Goal: Information Seeking & Learning: Learn about a topic

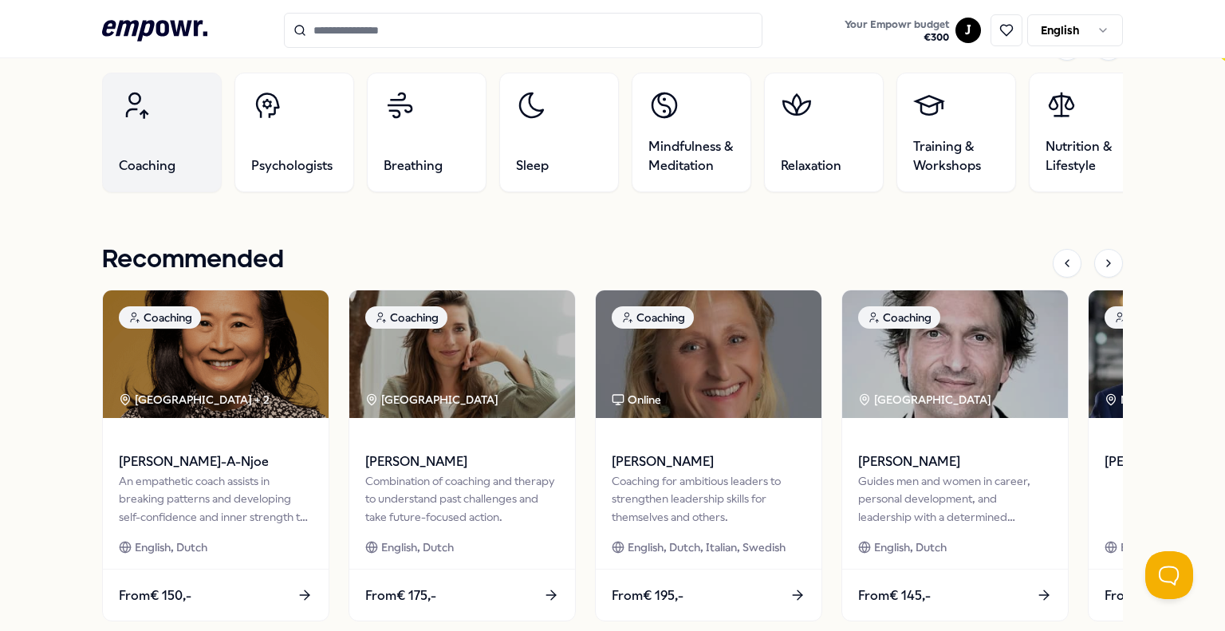
scroll to position [545, 0]
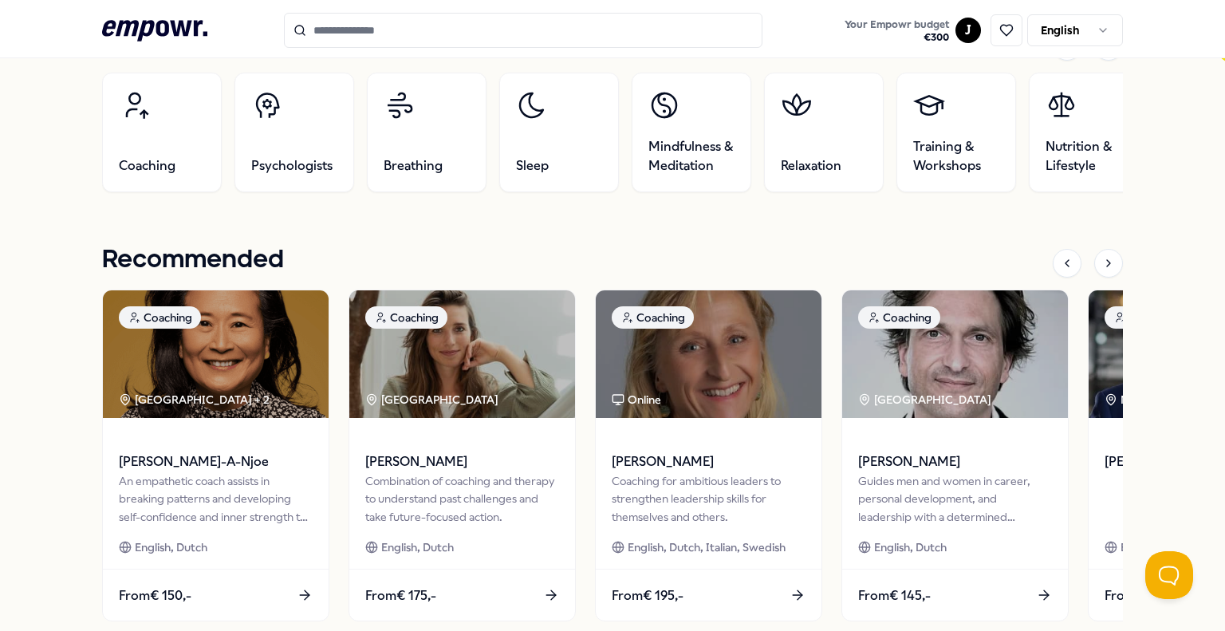
click at [753, 237] on div "Categories Coaching Psychologists Breathing Sleep Mindfulness & Meditation [MED…" at bounding box center [612, 334] width 1021 height 608
click at [431, 247] on div "Recommended" at bounding box center [612, 262] width 1021 height 33
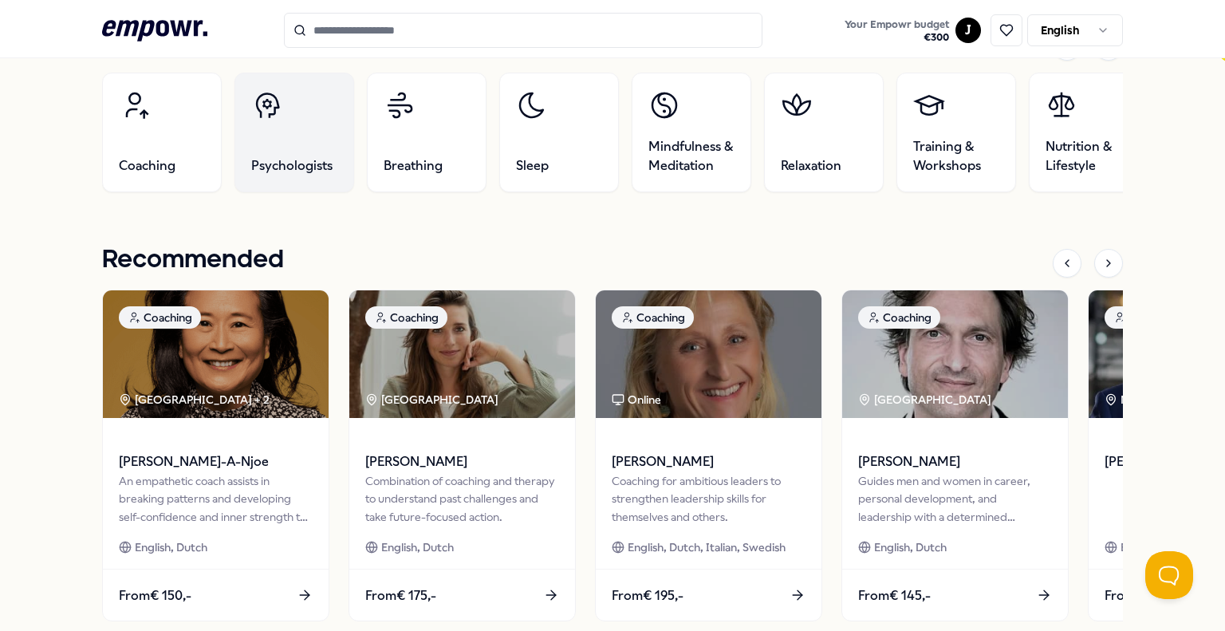
click at [287, 138] on link "Psychologists" at bounding box center [294, 133] width 120 height 120
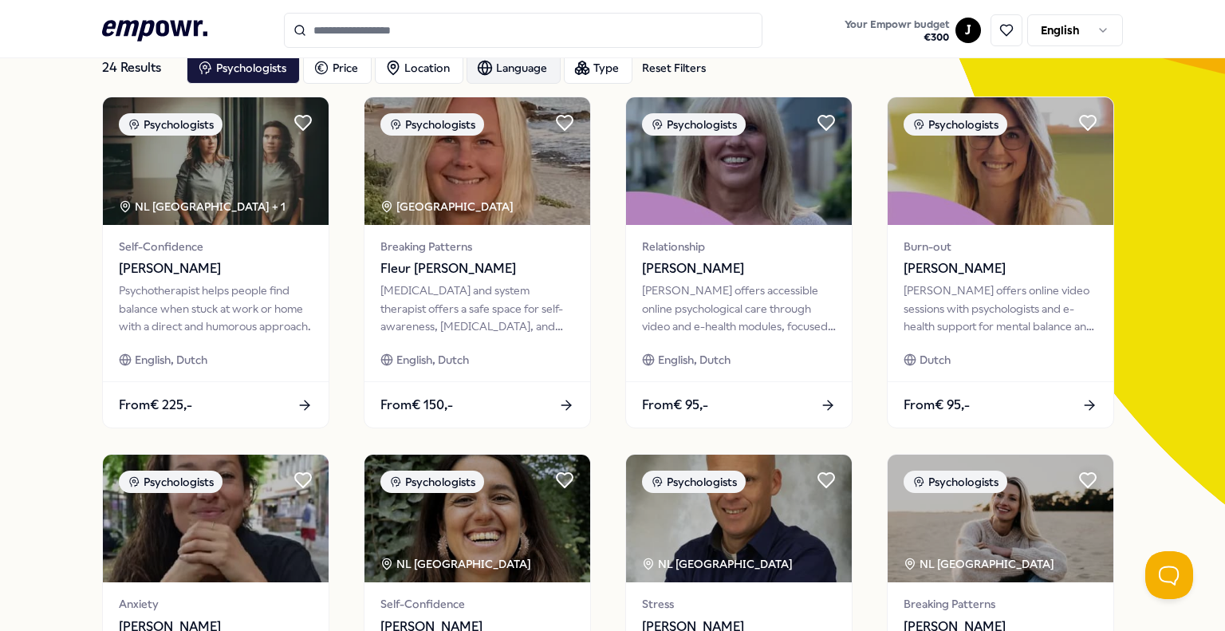
click at [518, 73] on div "Language" at bounding box center [514, 68] width 94 height 32
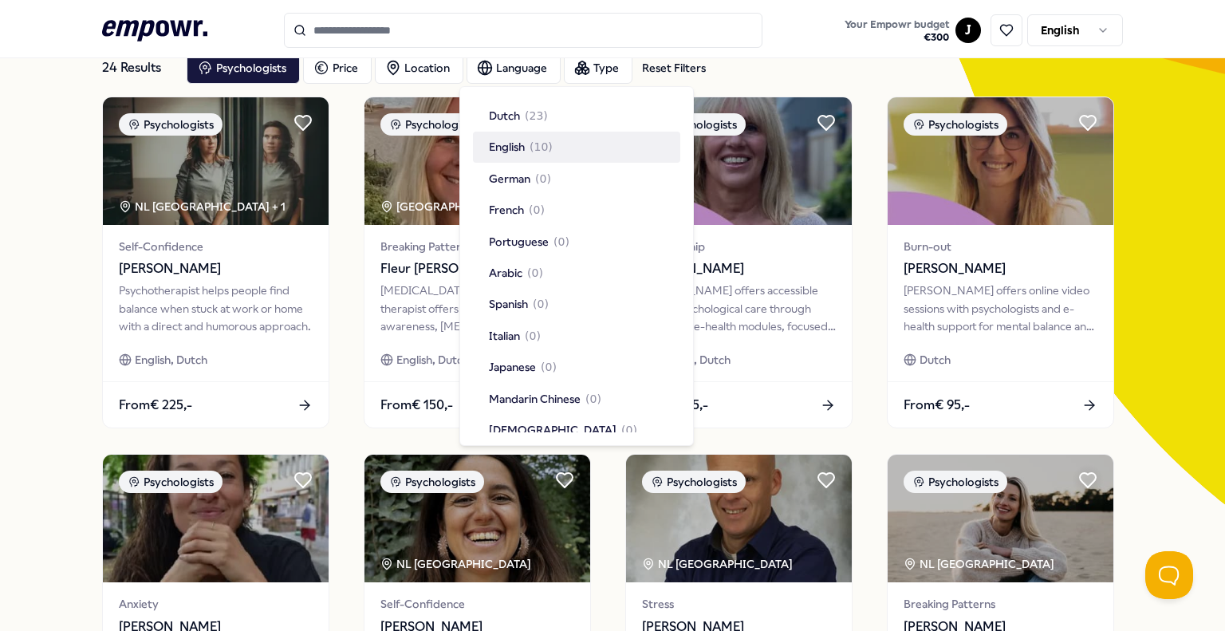
click at [511, 154] on span "English" at bounding box center [507, 147] width 36 height 18
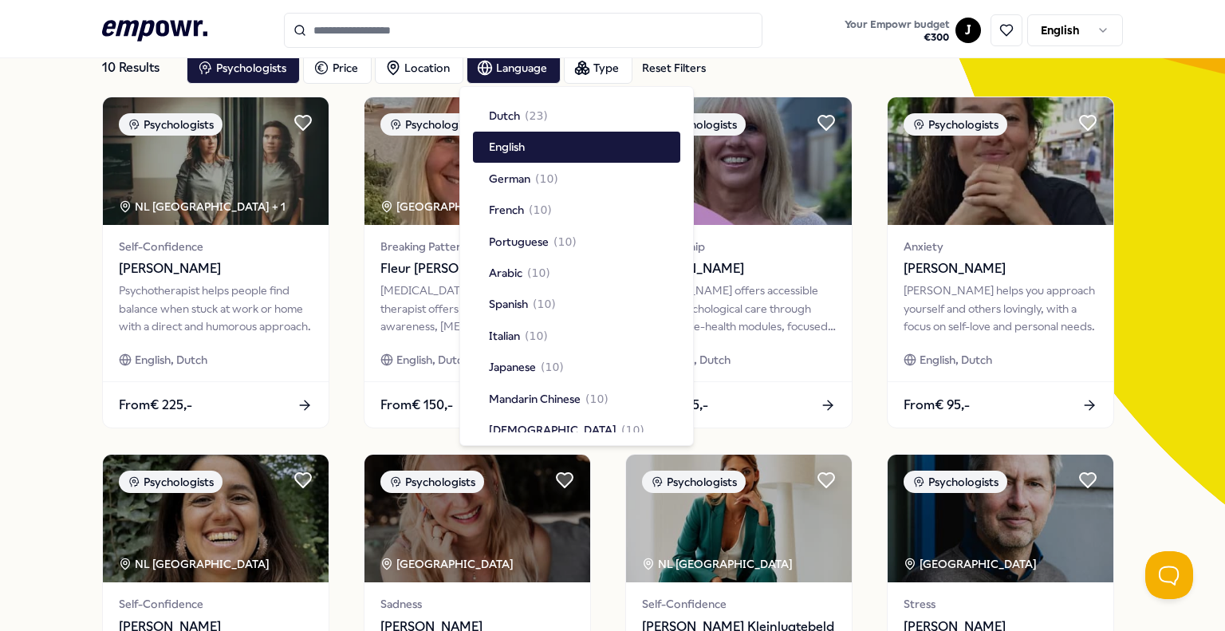
click at [50, 391] on div "10 Results Reset Filters Psychologists Price Location Language Type Reset Filte…" at bounding box center [612, 623] width 1225 height 1245
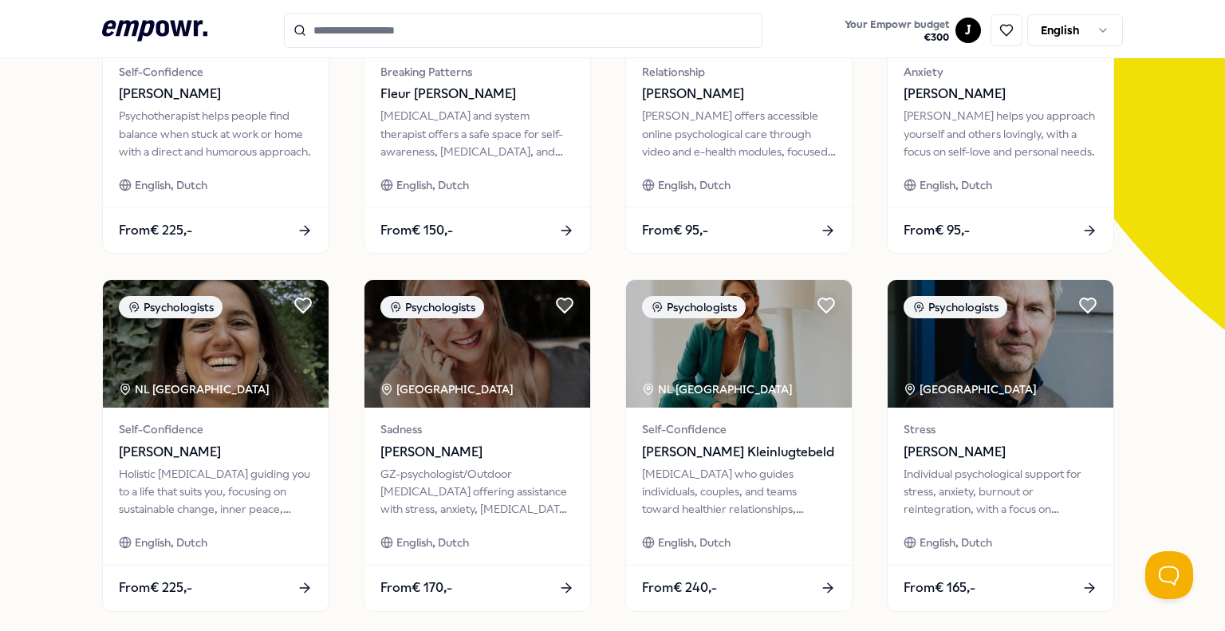
scroll to position [276, 0]
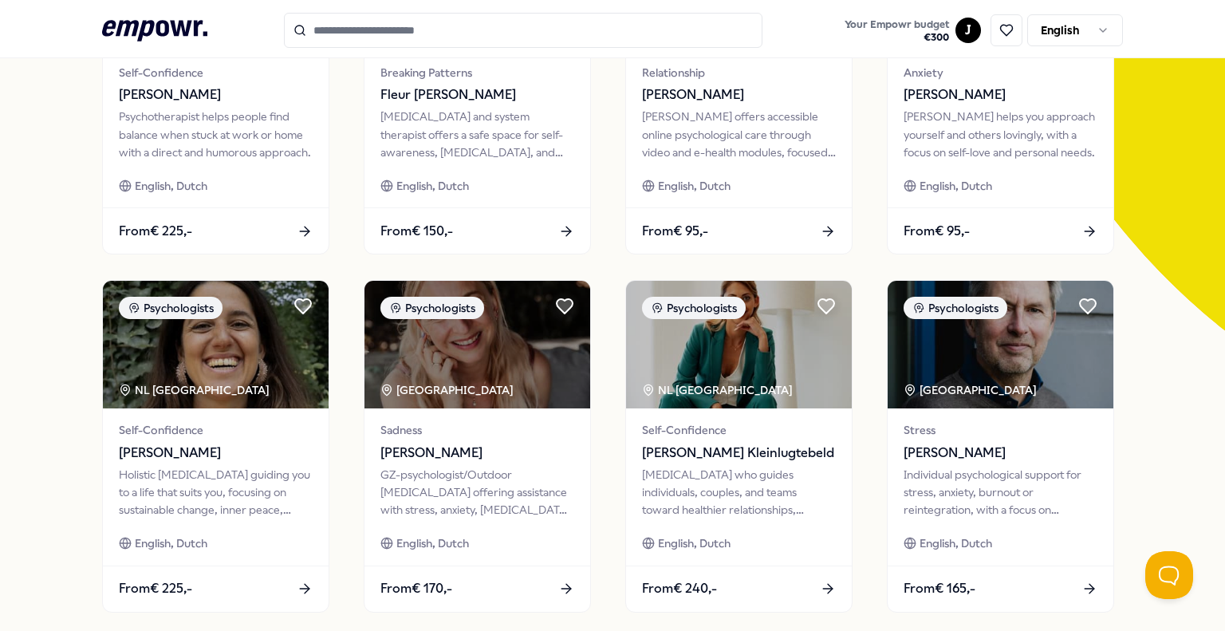
click at [45, 336] on div "10 Results Reset Filters Psychologists Price Location Language Type Reset Filte…" at bounding box center [612, 449] width 1225 height 1245
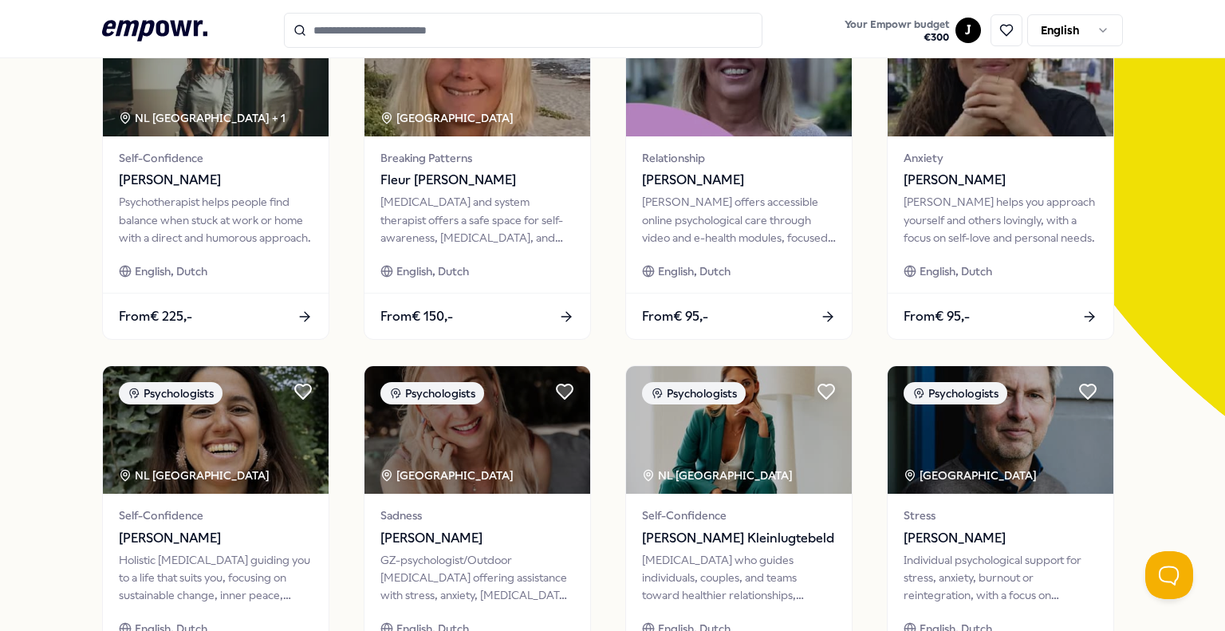
scroll to position [0, 0]
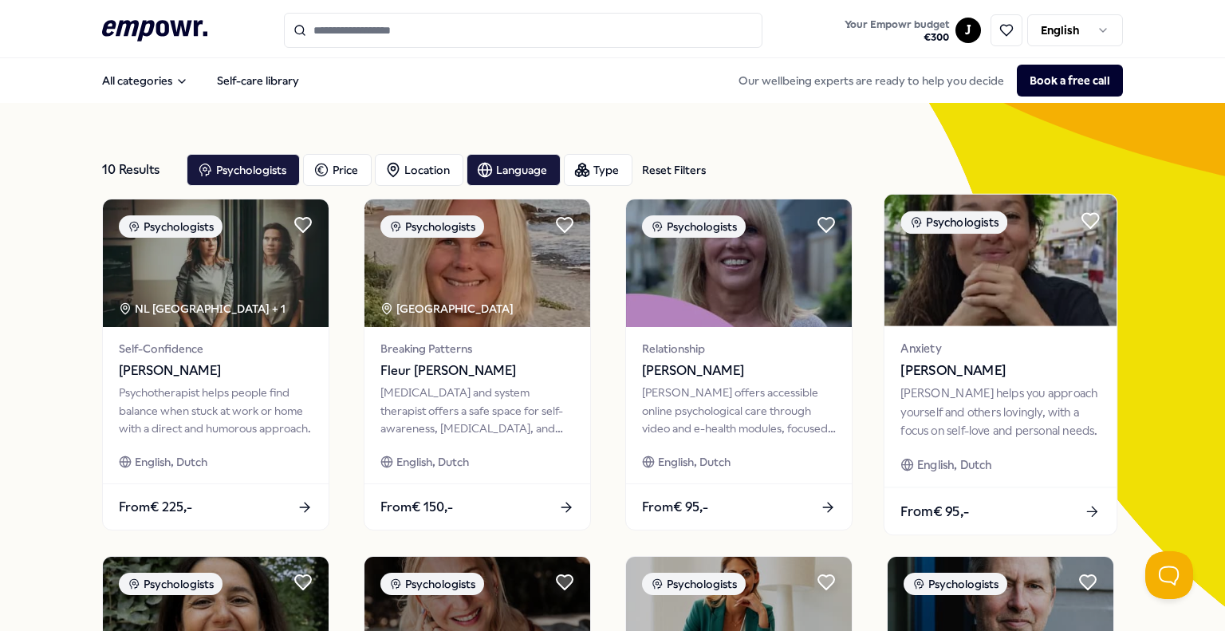
click at [923, 408] on div "[PERSON_NAME] helps you approach yourself and others lovingly, with a focus on …" at bounding box center [999, 411] width 199 height 55
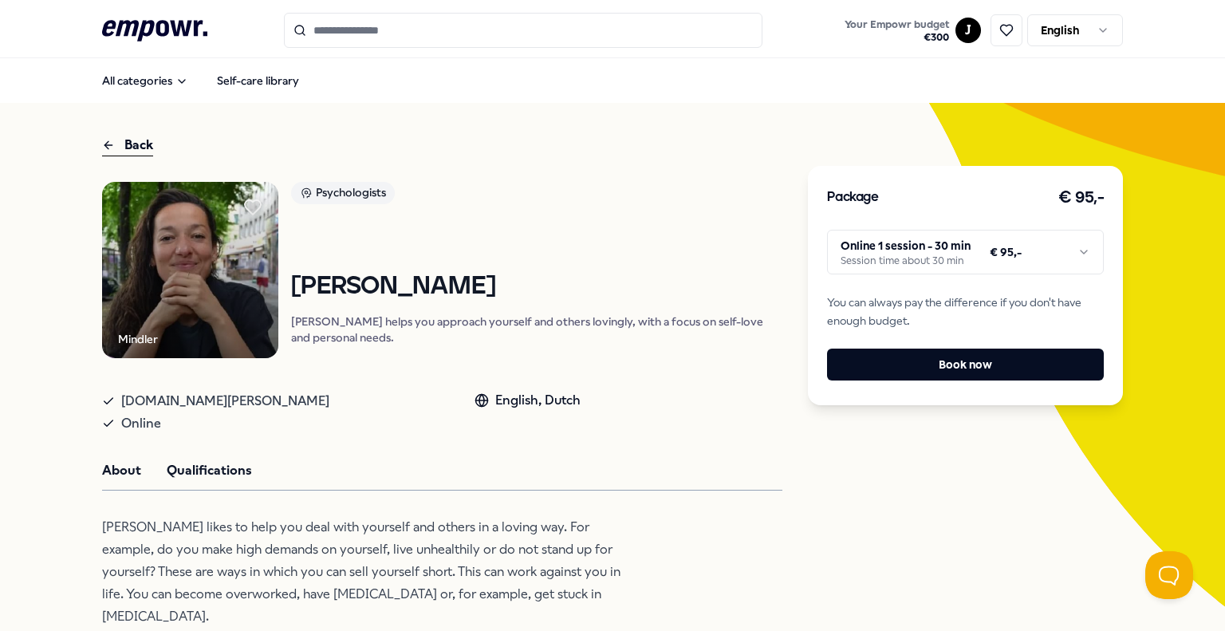
click at [201, 479] on button "Qualifications" at bounding box center [209, 470] width 85 height 21
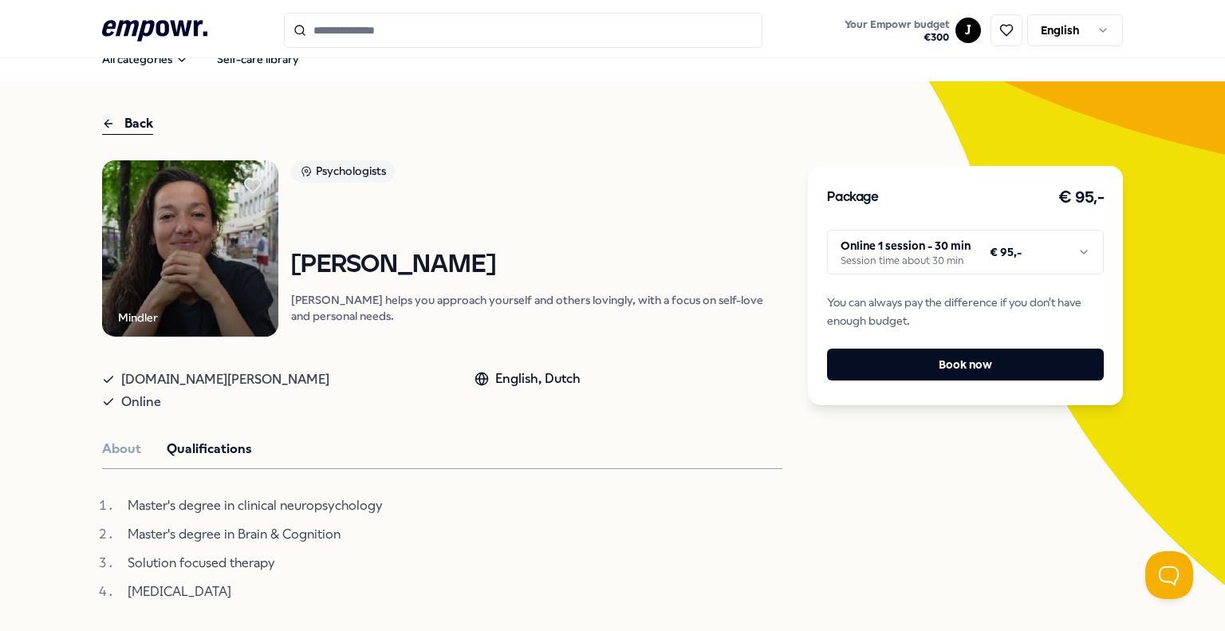
scroll to position [22, 0]
drag, startPoint x: 373, startPoint y: 608, endPoint x: 465, endPoint y: 474, distance: 163.0
click at [465, 474] on div "[PERSON_NAME] Psychologists [PERSON_NAME] helps you approach yourself and other…" at bounding box center [442, 592] width 680 height 866
click at [469, 513] on li "Master's degree in clinical neuropsychology" at bounding box center [372, 505] width 498 height 22
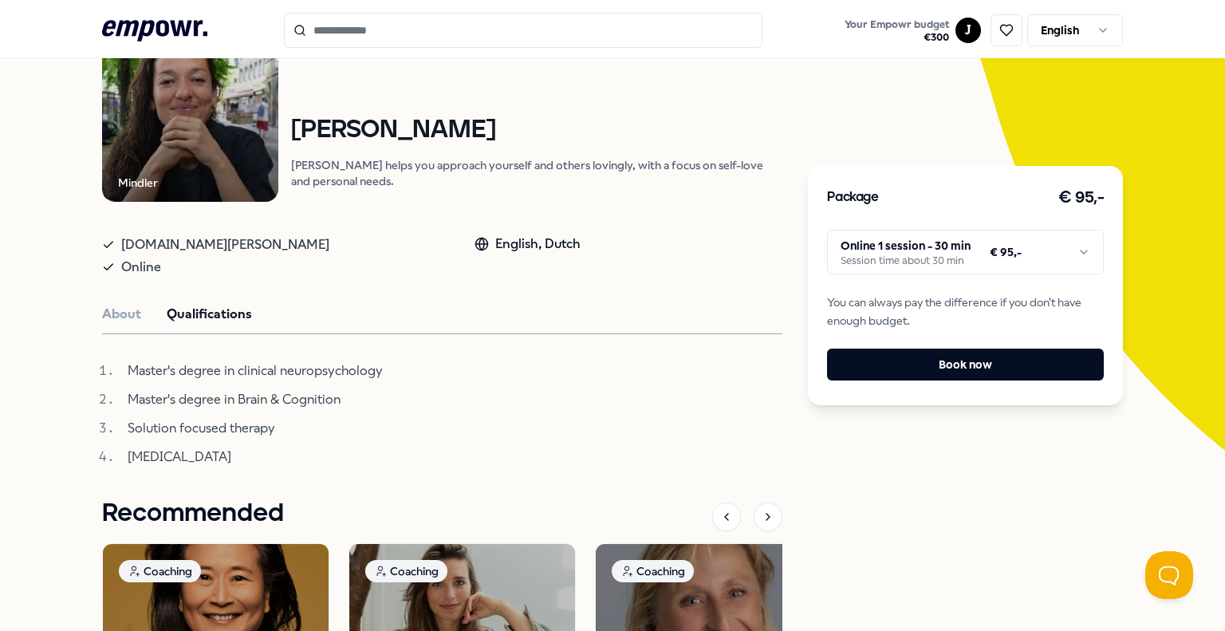
scroll to position [0, 0]
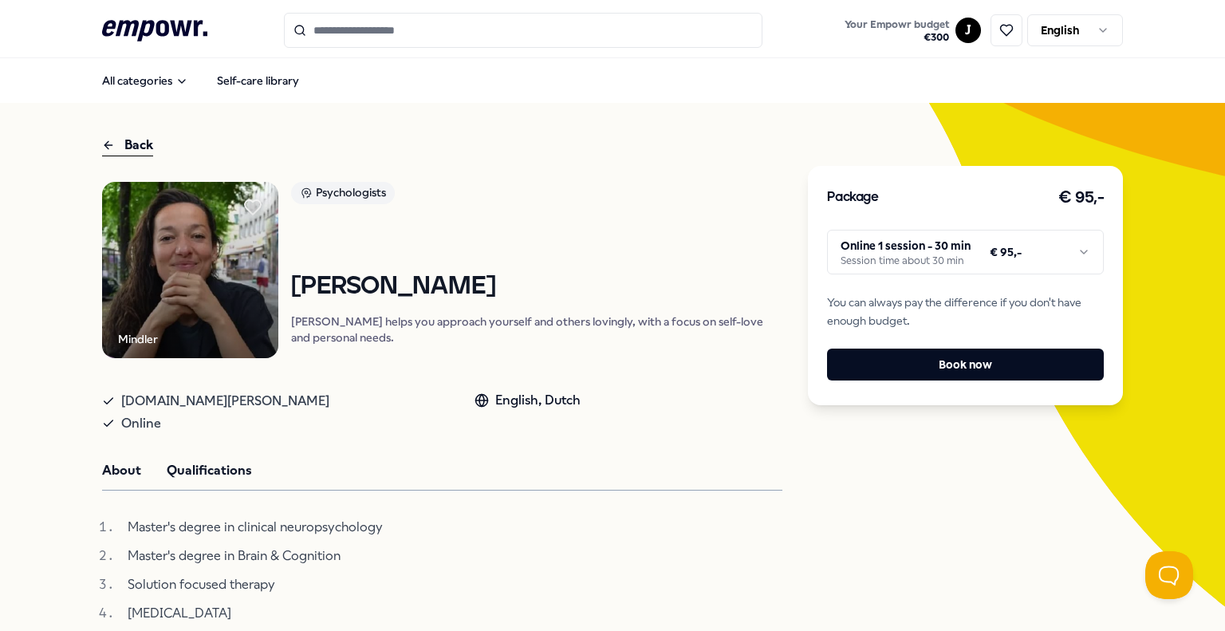
click at [115, 481] on button "About" at bounding box center [121, 470] width 39 height 21
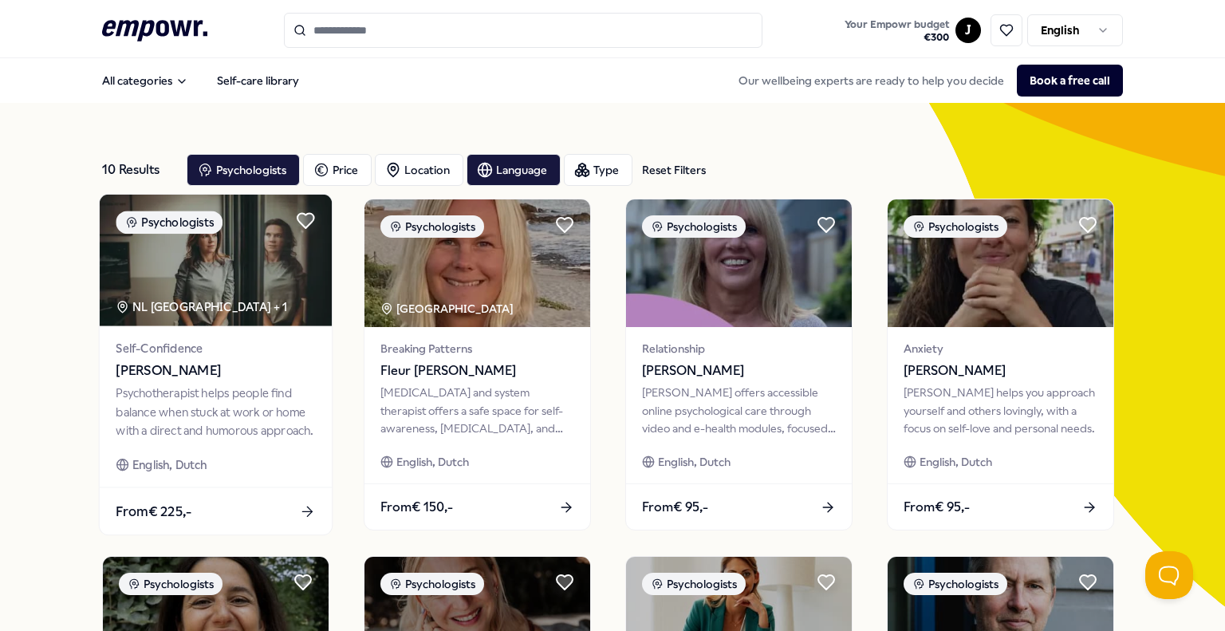
click at [236, 372] on span "[PERSON_NAME]" at bounding box center [215, 370] width 199 height 21
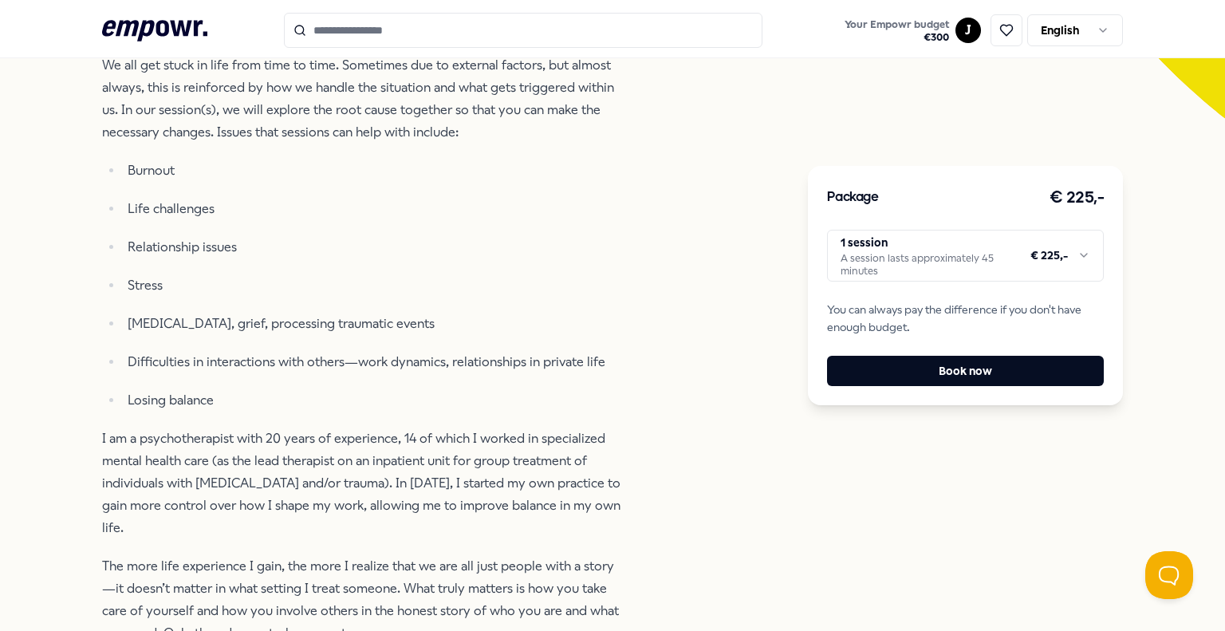
scroll to position [490, 0]
drag, startPoint x: 218, startPoint y: 498, endPoint x: 310, endPoint y: 382, distance: 148.7
click at [310, 382] on div "We all get stuck in life from time to time. Sometimes due to external factors, …" at bounding box center [361, 389] width 518 height 673
click at [276, 439] on p "I am a psychotherapist with 20 years of experience, 14 of which I worked in spe…" at bounding box center [361, 482] width 518 height 112
click at [257, 438] on p "I am a psychotherapist with 20 years of experience, 14 of which I worked in spe…" at bounding box center [361, 482] width 518 height 112
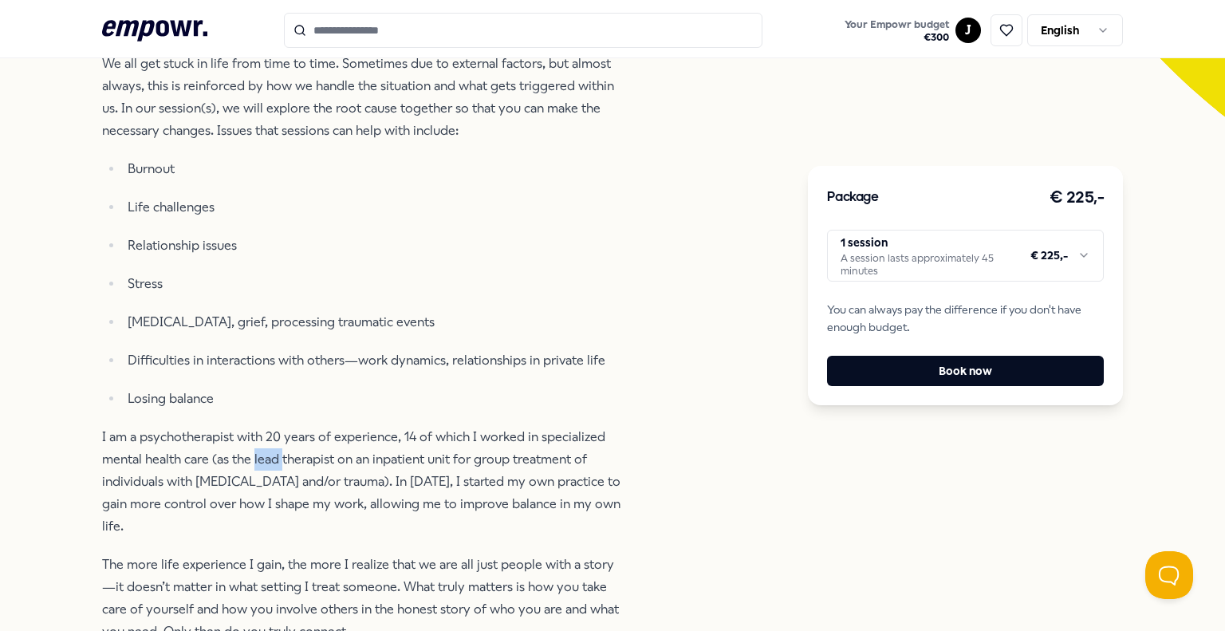
click at [257, 438] on p "I am a psychotherapist with 20 years of experience, 14 of which I worked in spe…" at bounding box center [361, 482] width 518 height 112
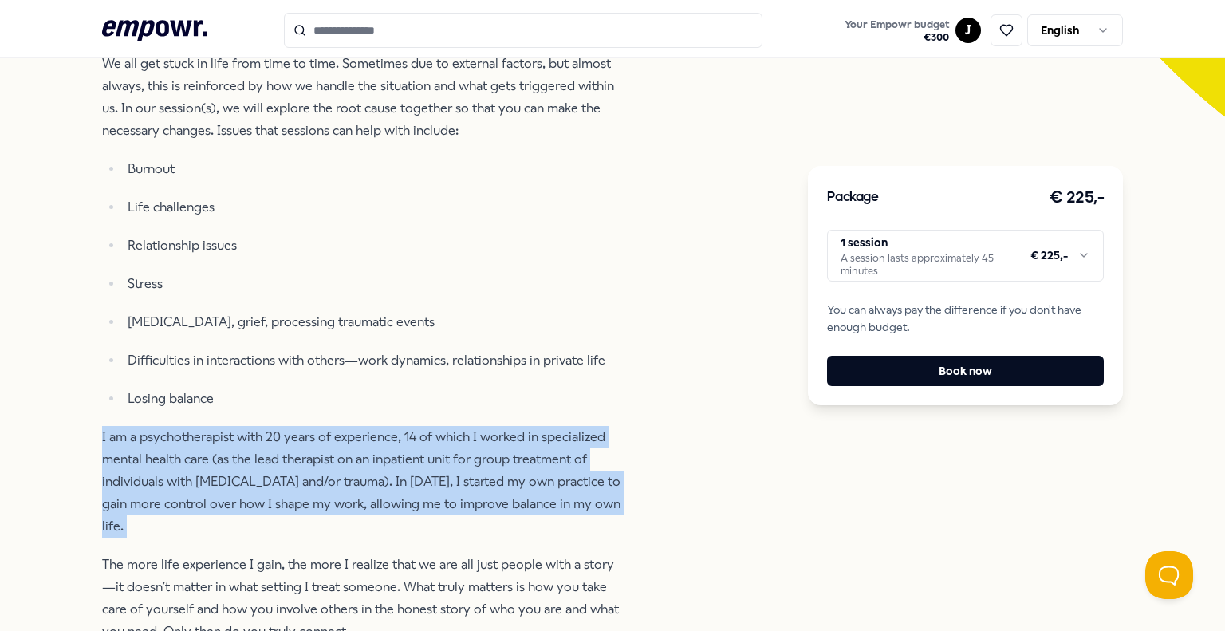
drag, startPoint x: 257, startPoint y: 438, endPoint x: 265, endPoint y: 510, distance: 72.2
click at [265, 510] on p "I am a psychotherapist with 20 years of experience, 14 of which I worked in spe…" at bounding box center [361, 482] width 518 height 112
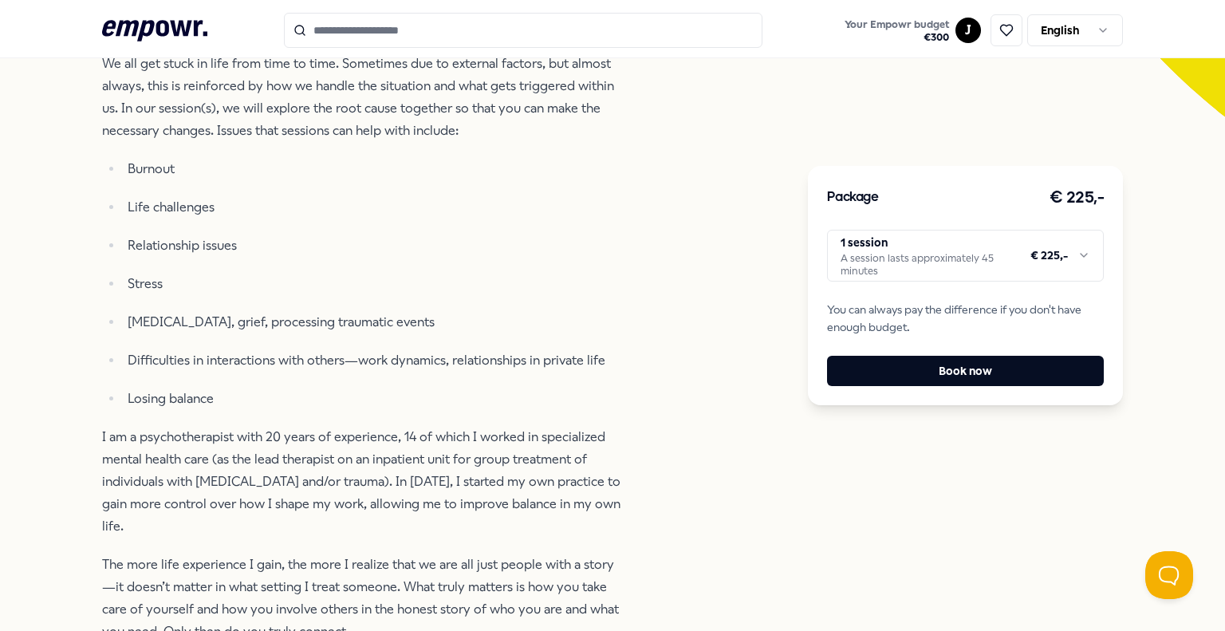
drag, startPoint x: 265, startPoint y: 510, endPoint x: 388, endPoint y: 378, distance: 180.5
click at [388, 378] on div "We all get stuck in life from time to time. Sometimes due to external factors, …" at bounding box center [361, 389] width 518 height 673
click at [388, 388] on p "Losing balance" at bounding box center [374, 399] width 493 height 22
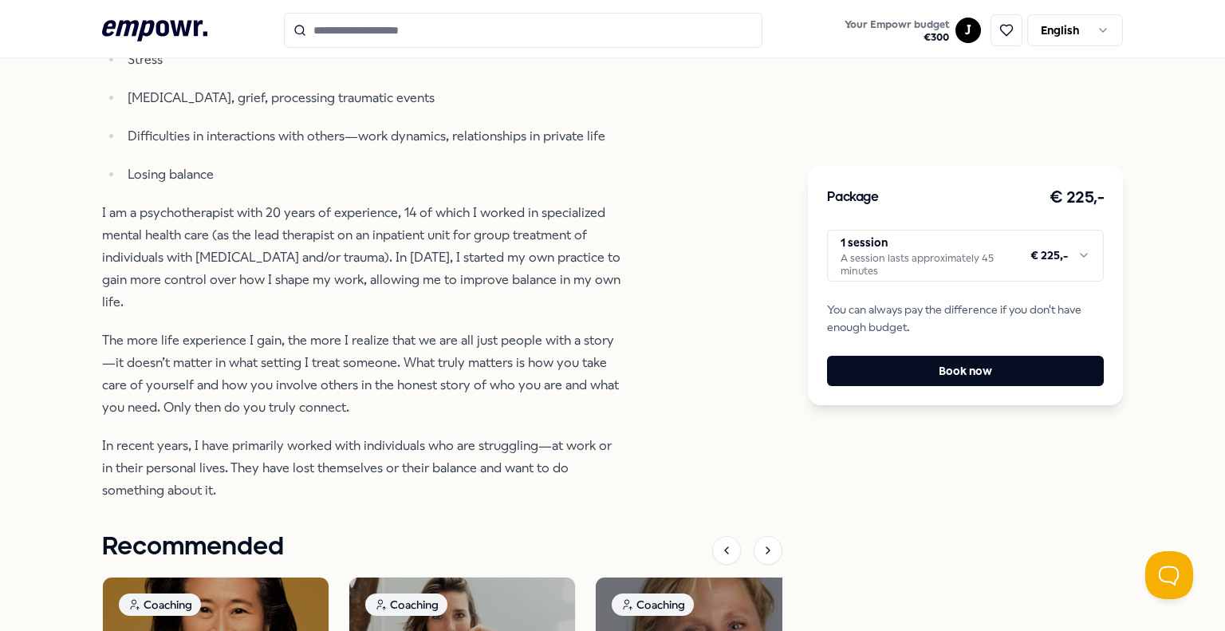
scroll to position [711, 0]
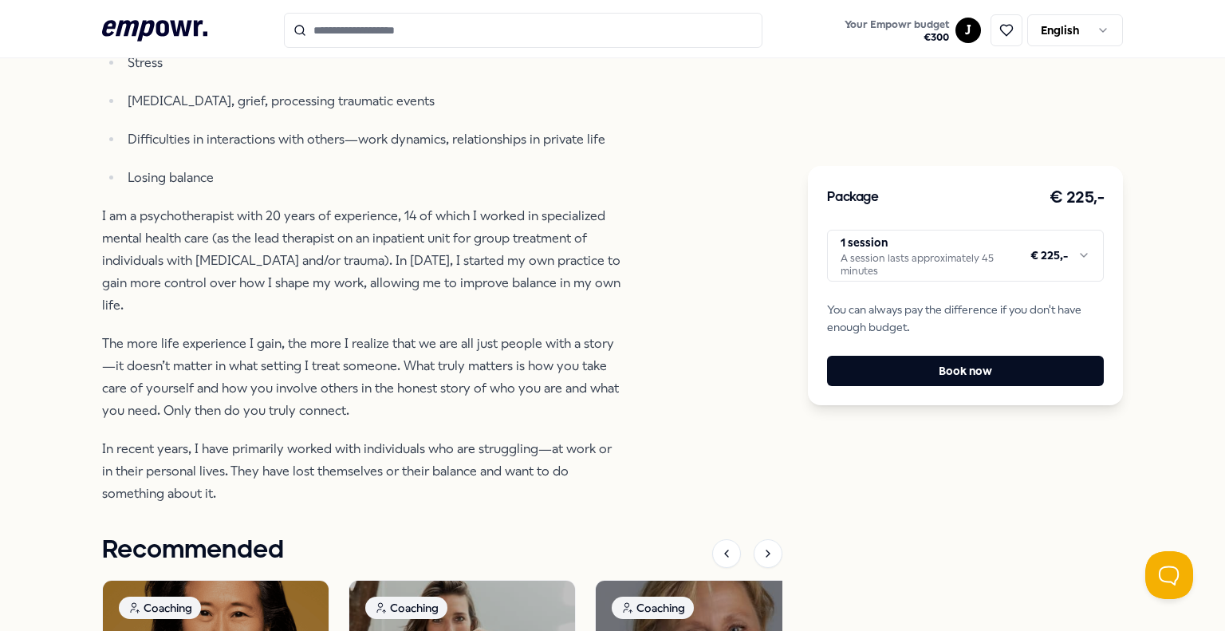
drag, startPoint x: 362, startPoint y: 395, endPoint x: 437, endPoint y: 281, distance: 136.5
click at [437, 281] on div "We all get stuck in life from time to time. Sometimes due to external factors, …" at bounding box center [361, 168] width 518 height 673
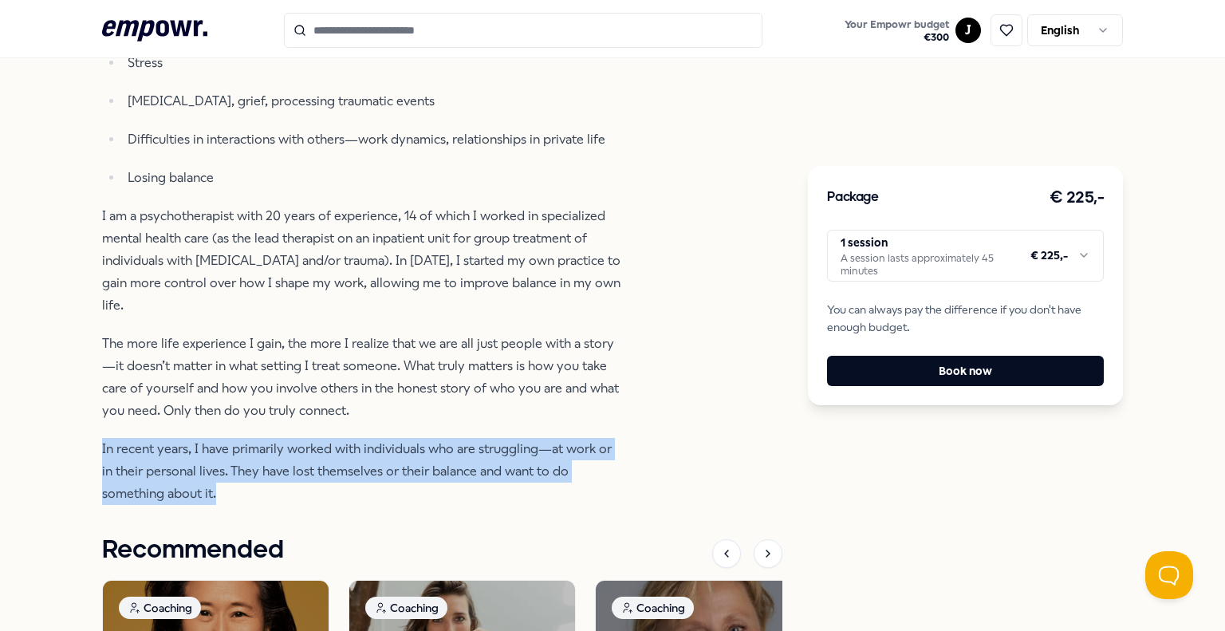
drag, startPoint x: 364, startPoint y: 471, endPoint x: 427, endPoint y: 400, distance: 96.0
click at [427, 400] on div "We all get stuck in life from time to time. Sometimes due to external factors, …" at bounding box center [361, 168] width 518 height 673
click at [427, 400] on p "The more life experience I gain, the more I realize that we are all just people…" at bounding box center [361, 377] width 518 height 89
drag, startPoint x: 332, startPoint y: 473, endPoint x: 408, endPoint y: 392, distance: 110.6
click at [408, 392] on div "We all get stuck in life from time to time. Sometimes due to external factors, …" at bounding box center [361, 168] width 518 height 673
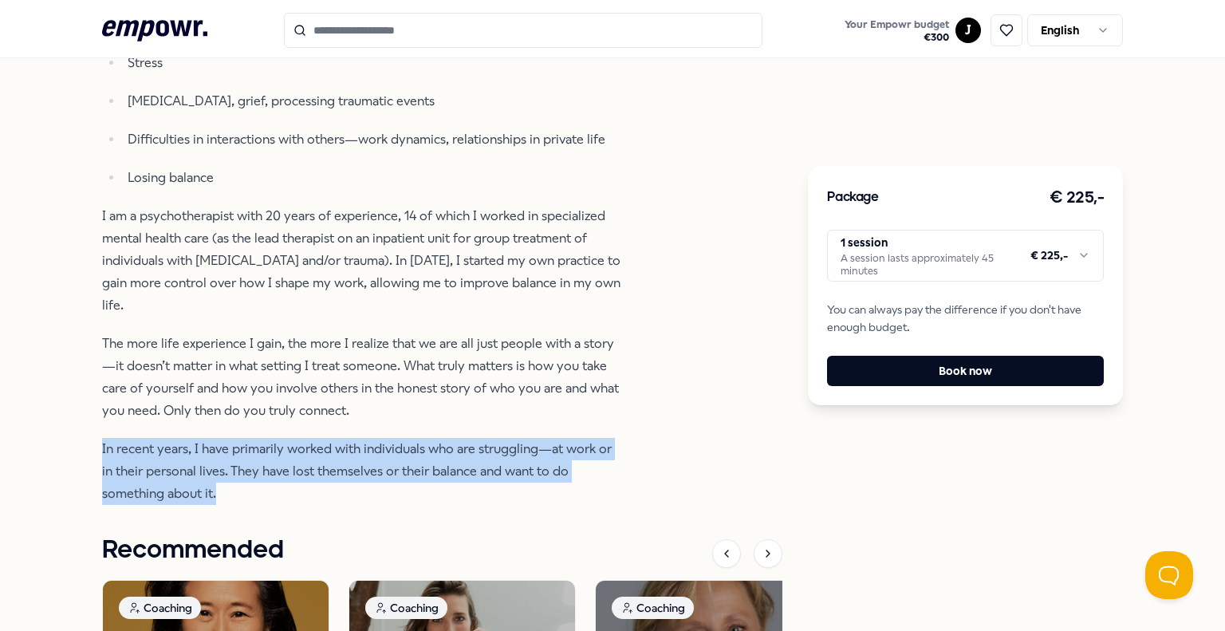
click at [408, 392] on p "The more life experience I gain, the more I realize that we are all just people…" at bounding box center [361, 377] width 518 height 89
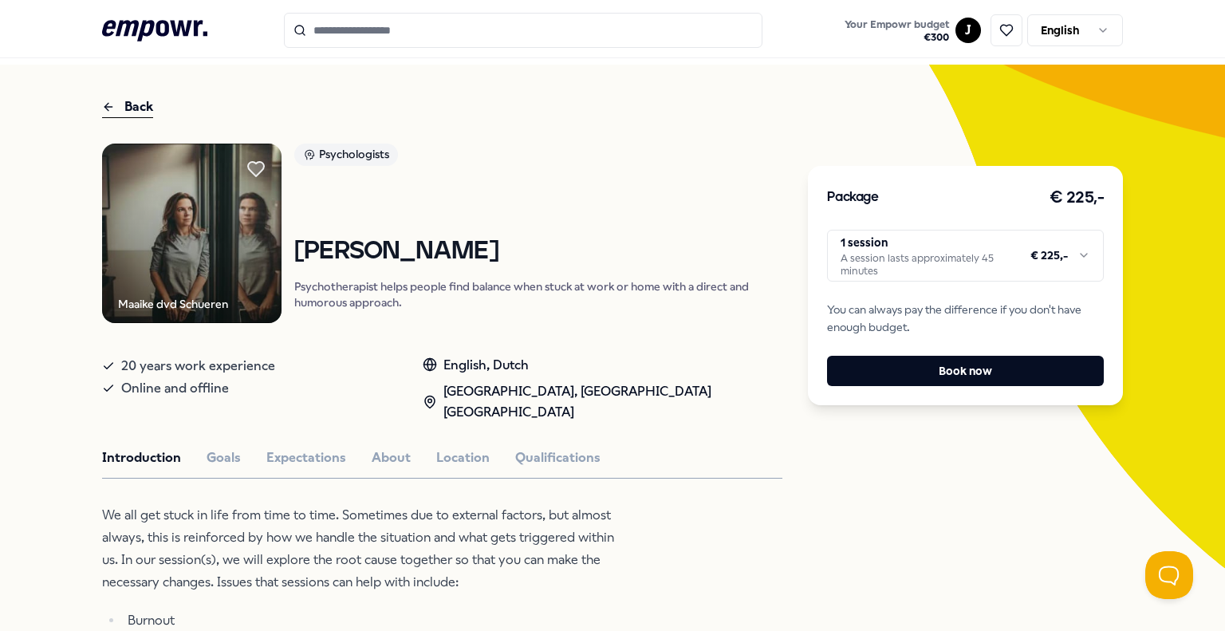
scroll to position [35, 0]
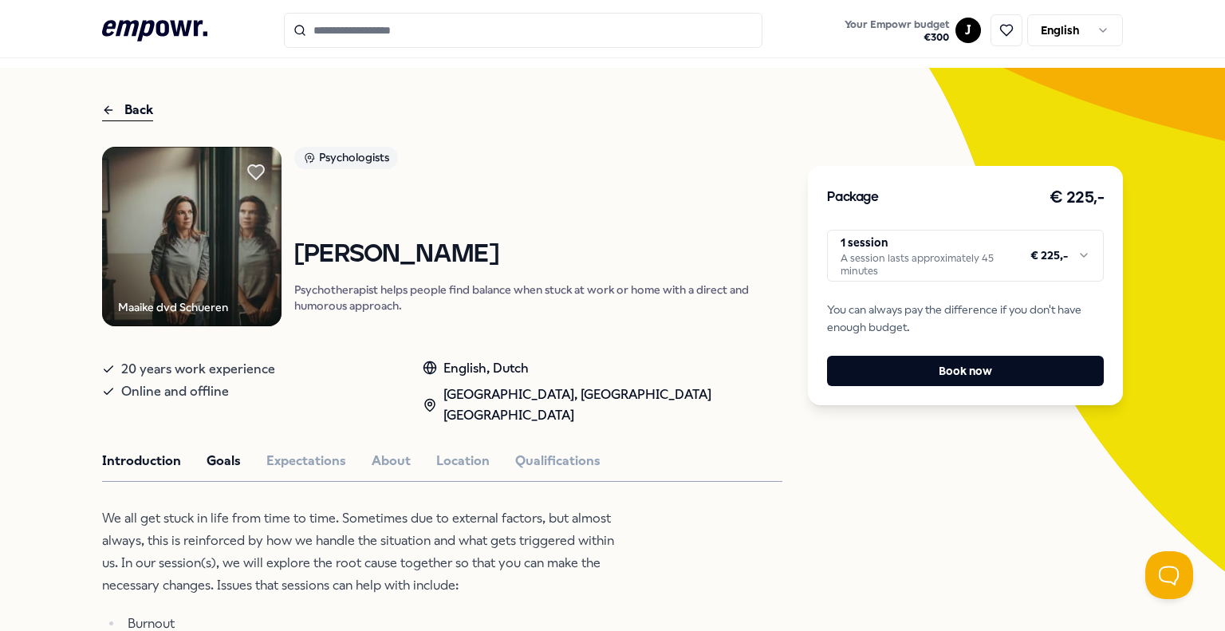
click at [230, 451] on button "Goals" at bounding box center [224, 461] width 34 height 21
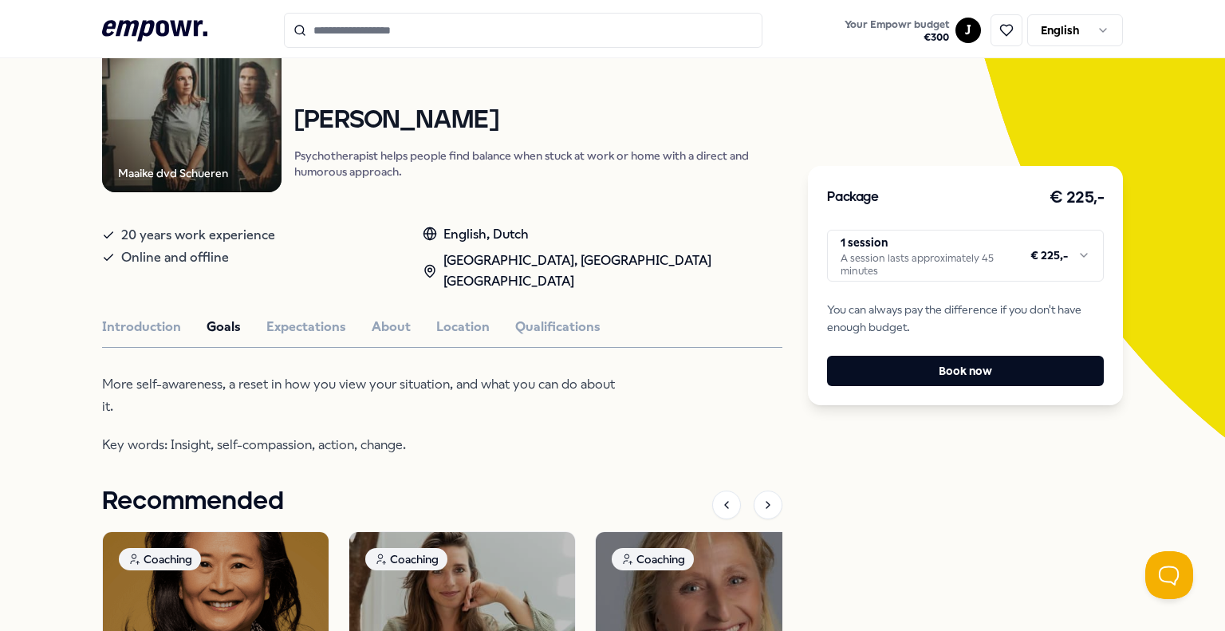
scroll to position [177, 0]
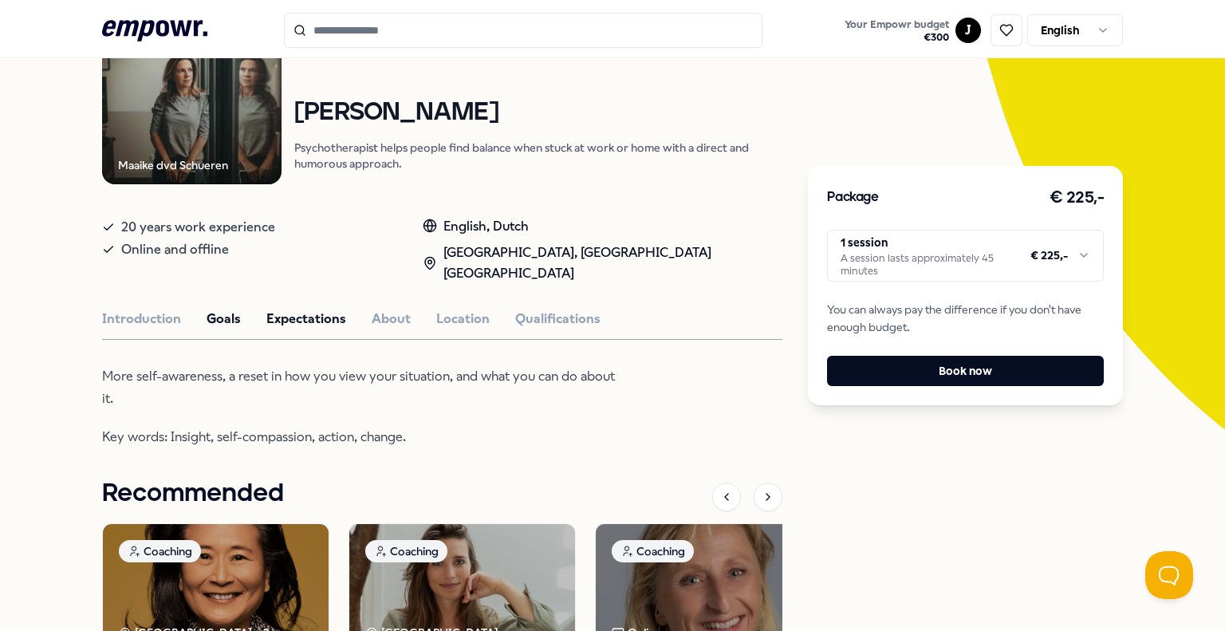
click at [305, 309] on button "Expectations" at bounding box center [306, 319] width 80 height 21
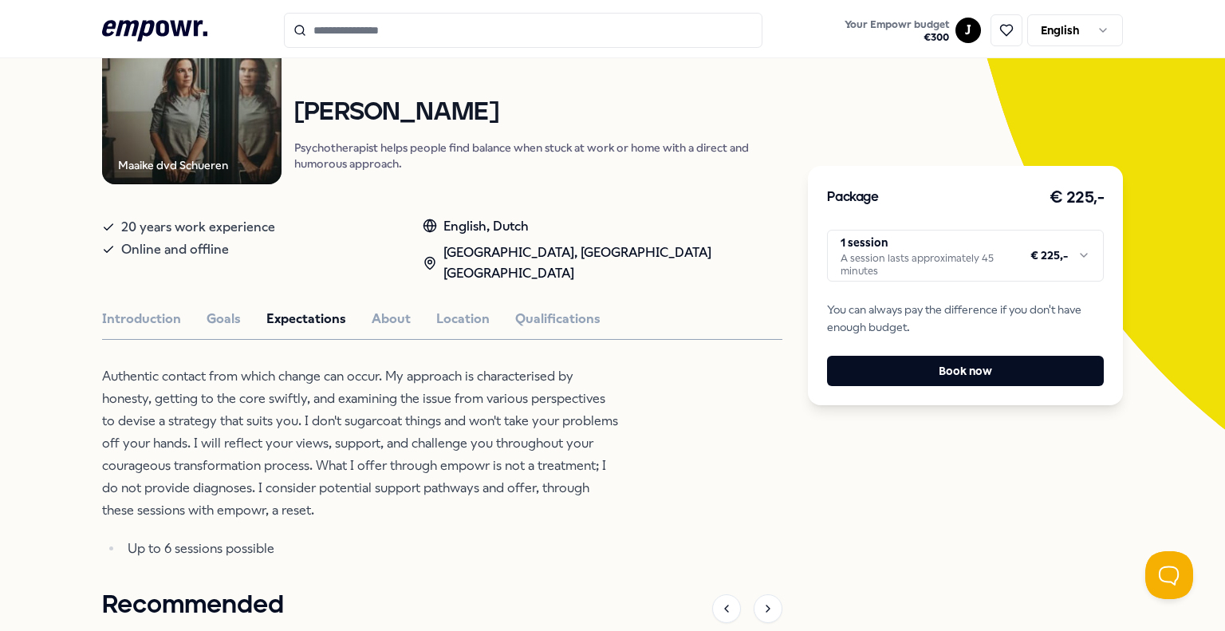
click at [245, 537] on p "Up to 6 sessions possible" at bounding box center [374, 548] width 493 height 22
click at [389, 309] on button "About" at bounding box center [391, 319] width 39 height 21
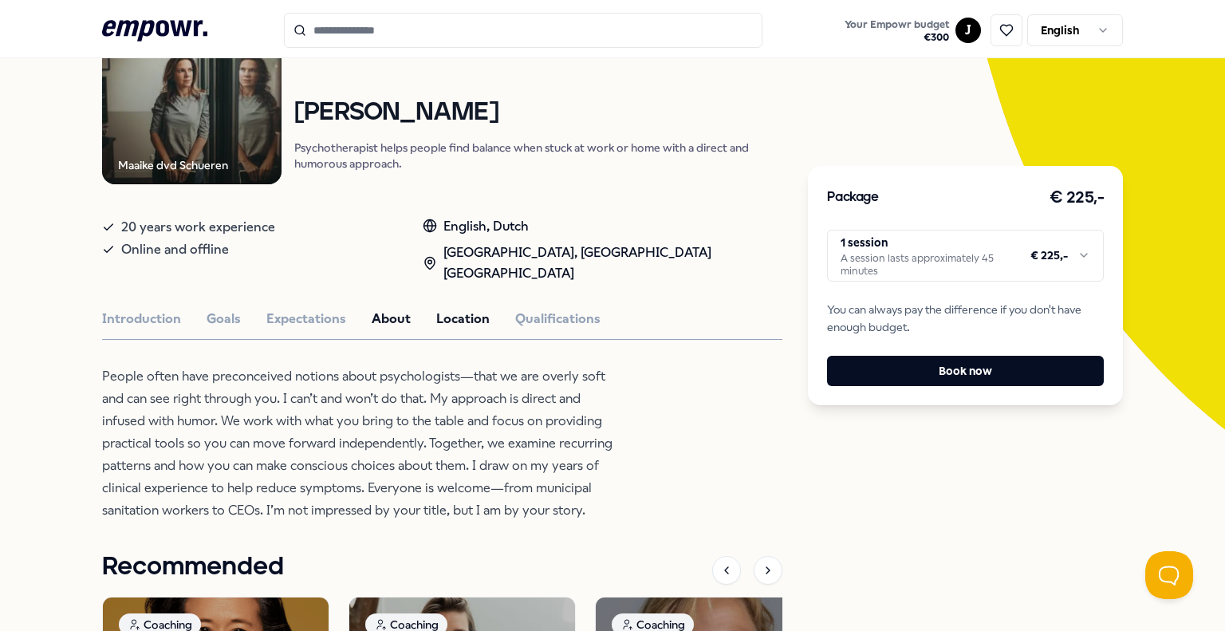
click at [453, 309] on button "Location" at bounding box center [462, 319] width 53 height 21
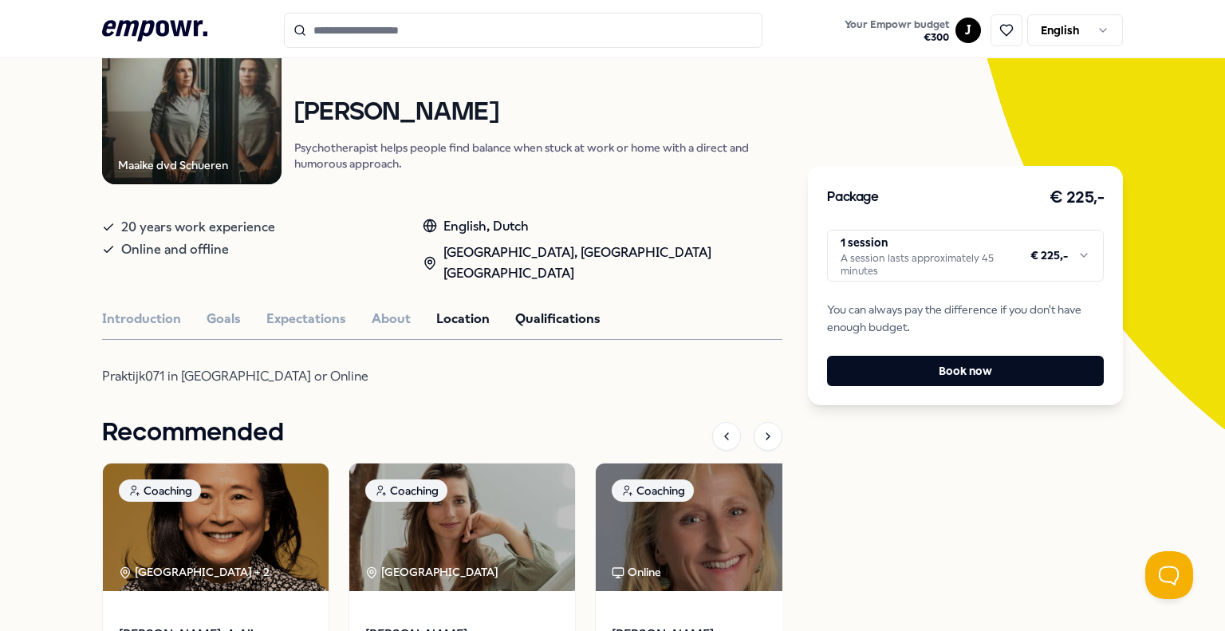
click at [527, 309] on button "Qualifications" at bounding box center [557, 319] width 85 height 21
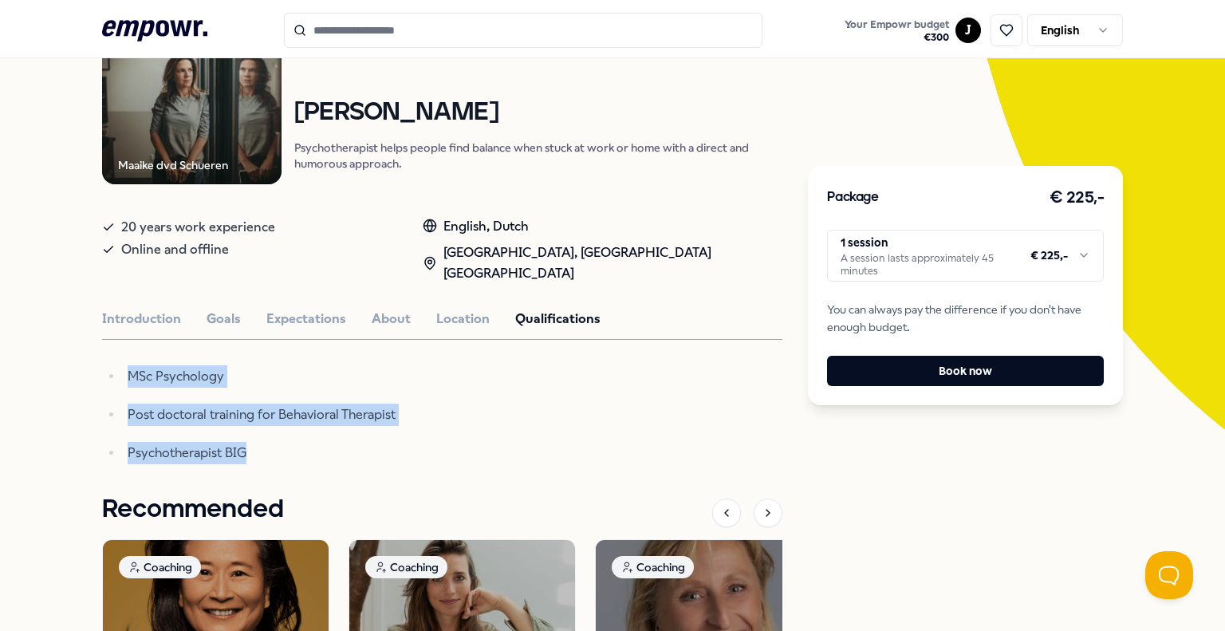
drag, startPoint x: 271, startPoint y: 427, endPoint x: 313, endPoint y: 329, distance: 106.8
click at [313, 329] on div "Maaike dvd [PERSON_NAME] Psychologists [PERSON_NAME] Psychotherapist helps peop…" at bounding box center [442, 446] width 680 height 883
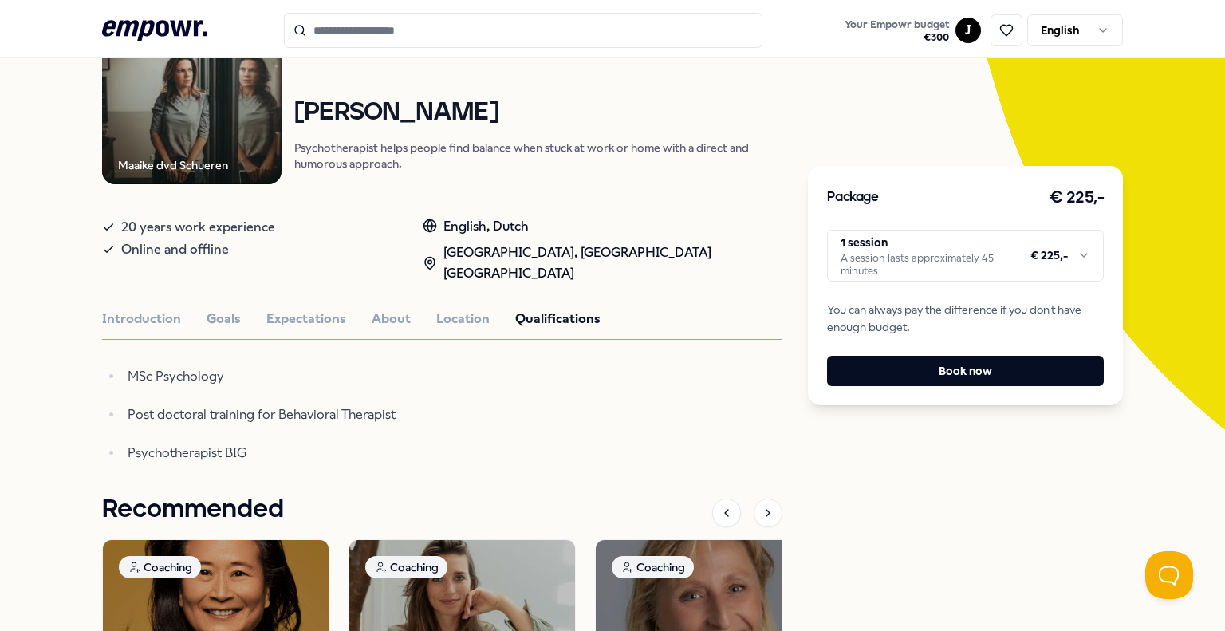
click at [313, 329] on div "Maaike dvd [PERSON_NAME] Psychologists [PERSON_NAME] Psychotherapist helps peop…" at bounding box center [442, 446] width 680 height 883
